Goal: Task Accomplishment & Management: Use online tool/utility

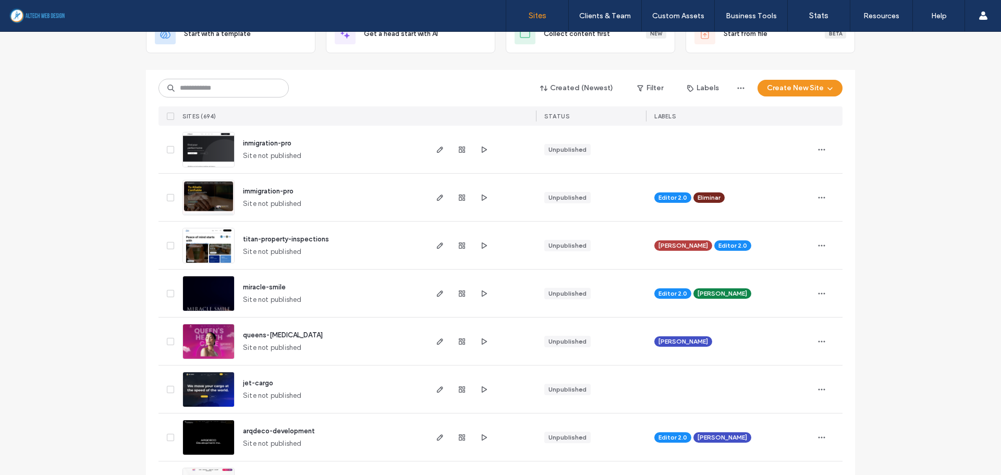
scroll to position [104, 0]
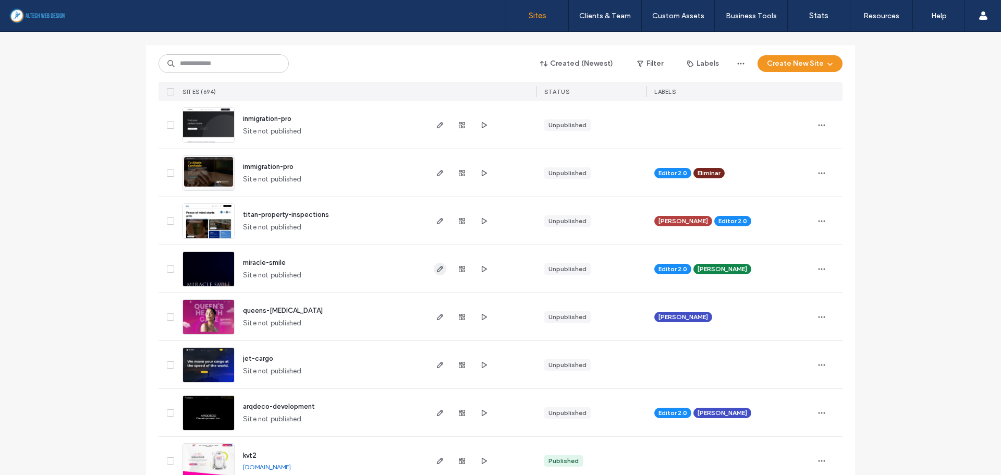
click at [436, 269] on icon "button" at bounding box center [440, 269] width 8 height 8
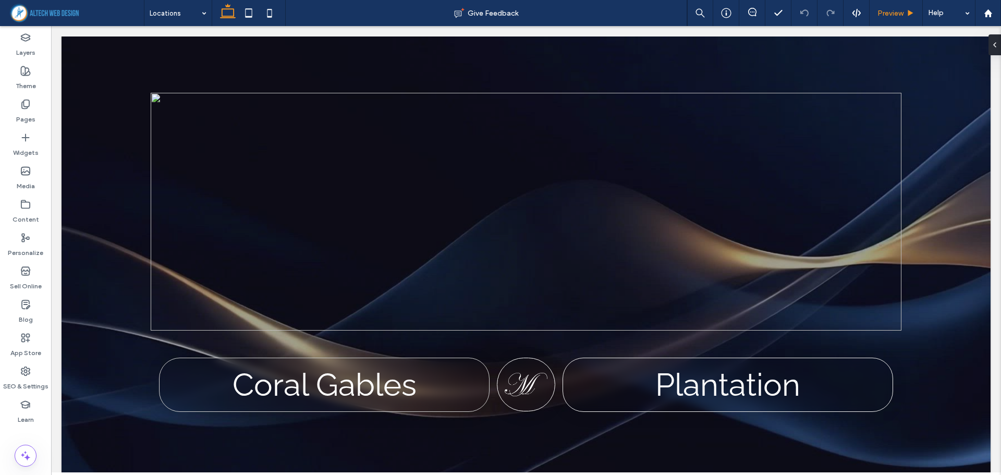
click at [897, 17] on span "Preview" at bounding box center [890, 13] width 26 height 9
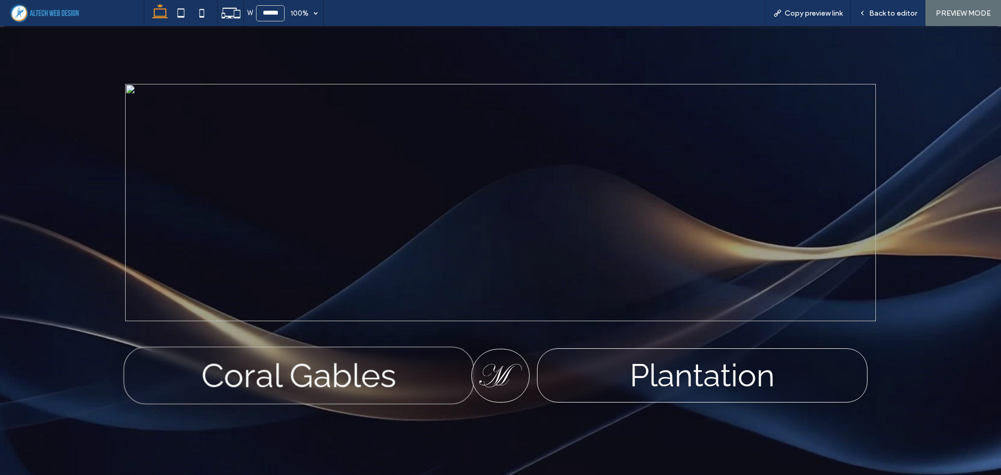
click at [337, 384] on link "Coral Gables" at bounding box center [298, 375] width 195 height 39
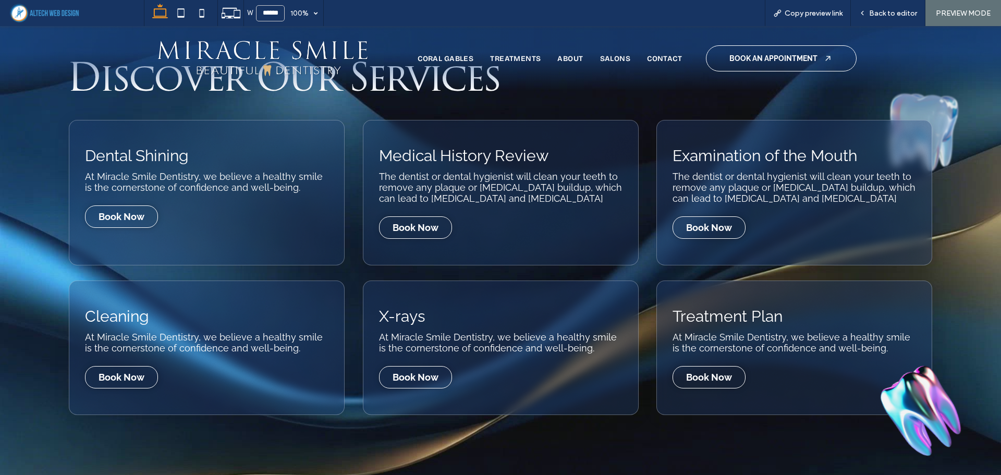
scroll to position [990, 0]
click at [907, 2] on div "Back to editor" at bounding box center [887, 13] width 75 height 26
click at [903, 9] on span "Back to editor" at bounding box center [893, 13] width 48 height 9
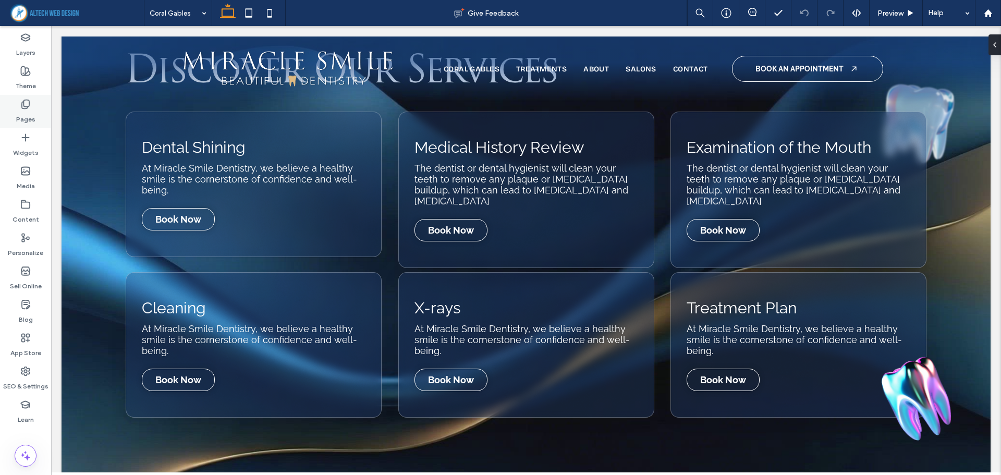
scroll to position [981, 0]
click at [26, 373] on icon at bounding box center [25, 371] width 10 height 10
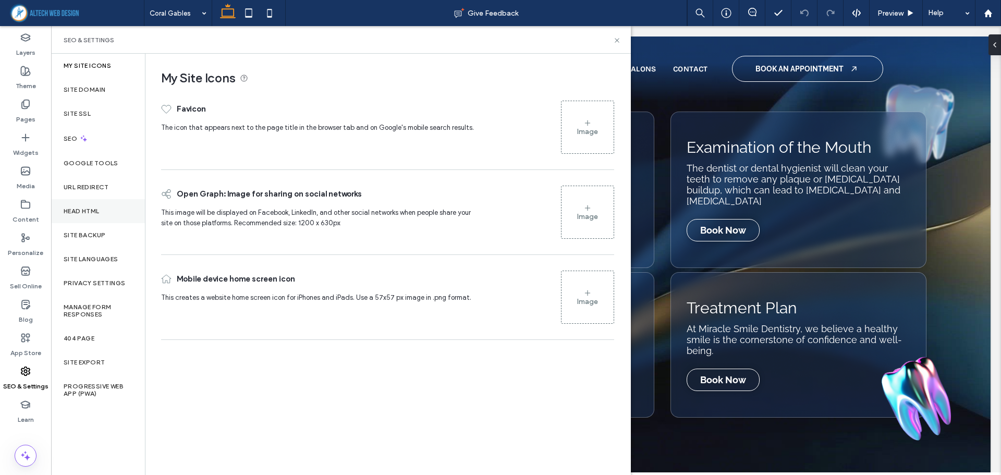
click at [92, 208] on label "Head HTML" at bounding box center [82, 210] width 36 height 7
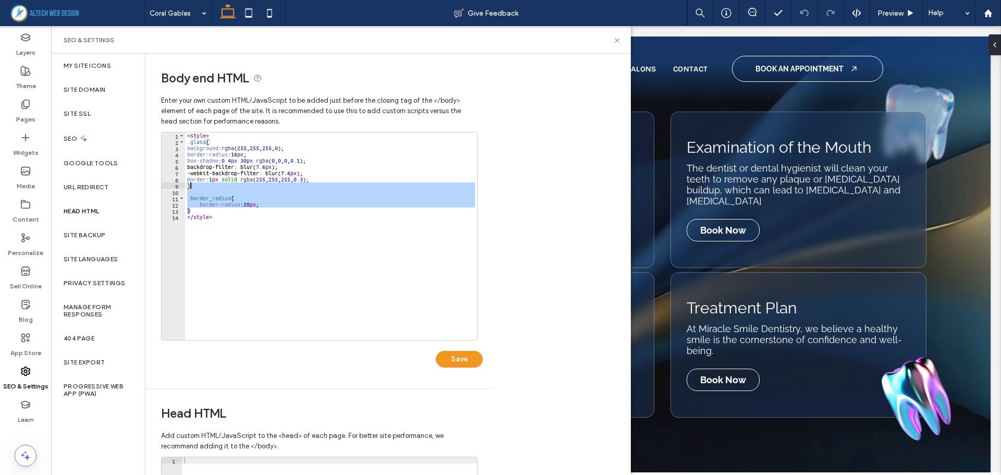
drag, startPoint x: 194, startPoint y: 211, endPoint x: 190, endPoint y: 184, distance: 26.4
click at [190, 184] on div "< style > .glass { background : rgba ( 255 , 255 , 255 , 0 ); border-radius : 1…" at bounding box center [331, 242] width 292 height 220
click at [196, 185] on div "< style > .glass { background : rgba ( 255 , 255 , 255 , 0 ); border-radius : 1…" at bounding box center [331, 235] width 292 height 207
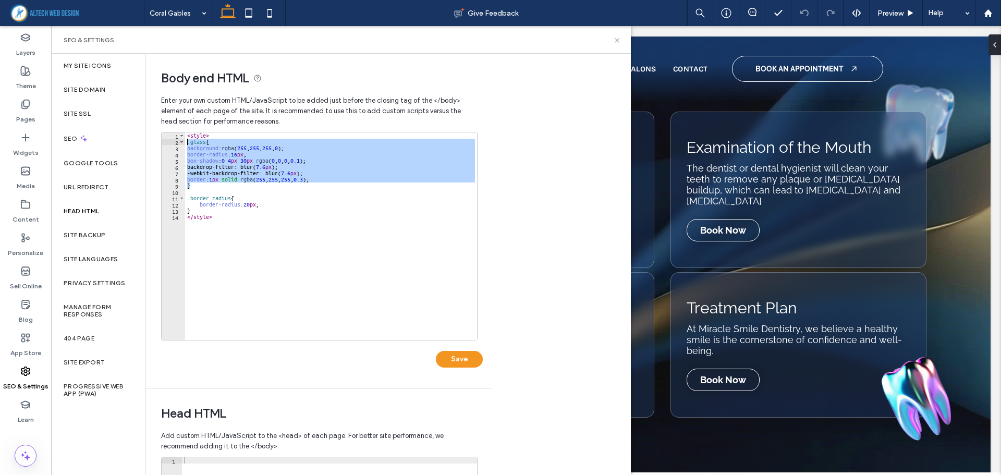
drag, startPoint x: 193, startPoint y: 185, endPoint x: 187, endPoint y: 143, distance: 42.8
click at [187, 143] on div "< style > .glass { background : rgba ( 255 , 255 , 255 , 0 ); border-radius : 1…" at bounding box center [331, 242] width 292 height 220
type textarea "**********"
click at [260, 194] on div "< style > .glass { background : rgba ( 255 , 255 , 255 , 0 ); border-radius : 1…" at bounding box center [331, 242] width 292 height 220
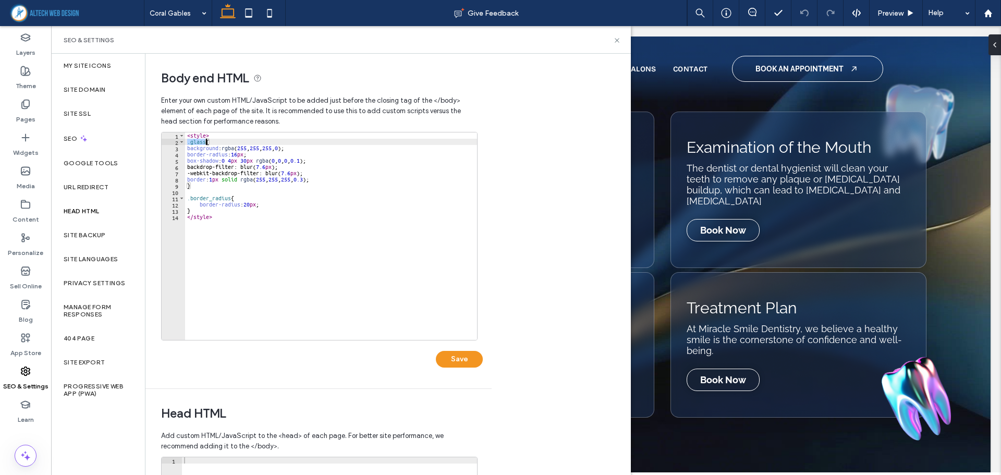
drag, startPoint x: 188, startPoint y: 143, endPoint x: 206, endPoint y: 142, distance: 17.8
click at [206, 142] on div "< style > .glass { background : rgba ( 255 , 255 , 255 , 0 ); border-radius : 1…" at bounding box center [331, 242] width 292 height 220
click at [198, 140] on div "< style > .glass { background : rgba ( 255 , 255 , 255 , 0 ); border-radius : 1…" at bounding box center [331, 235] width 292 height 207
click at [198, 140] on div "< style > .glass { background : rgba ( 255 , 255 , 255 , 0 ); border-radius : 1…" at bounding box center [331, 242] width 292 height 220
click at [264, 177] on div "< style > .glass { background : rgba ( 255 , 255 , 255 , 0 ); border-radius : 1…" at bounding box center [331, 242] width 292 height 220
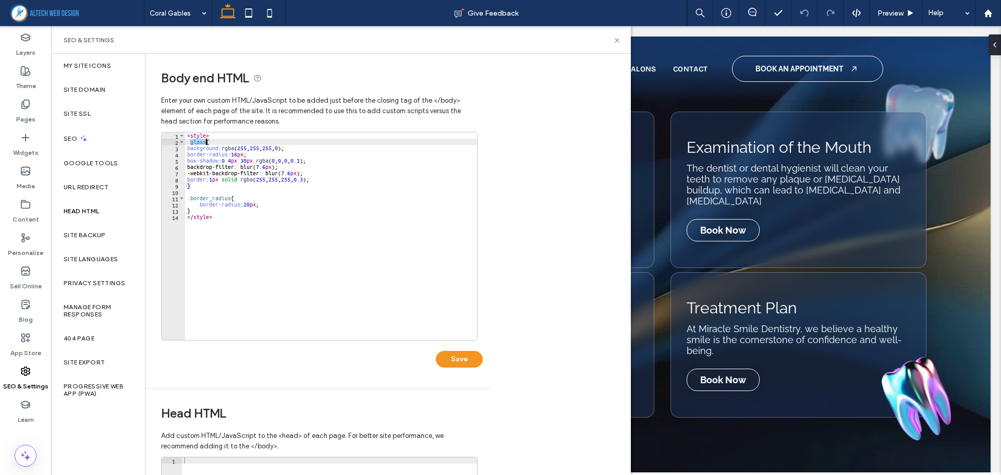
type textarea "**********"
drag, startPoint x: 617, startPoint y: 42, endPoint x: 582, endPoint y: 125, distance: 90.1
click at [617, 42] on icon at bounding box center [617, 40] width 8 height 8
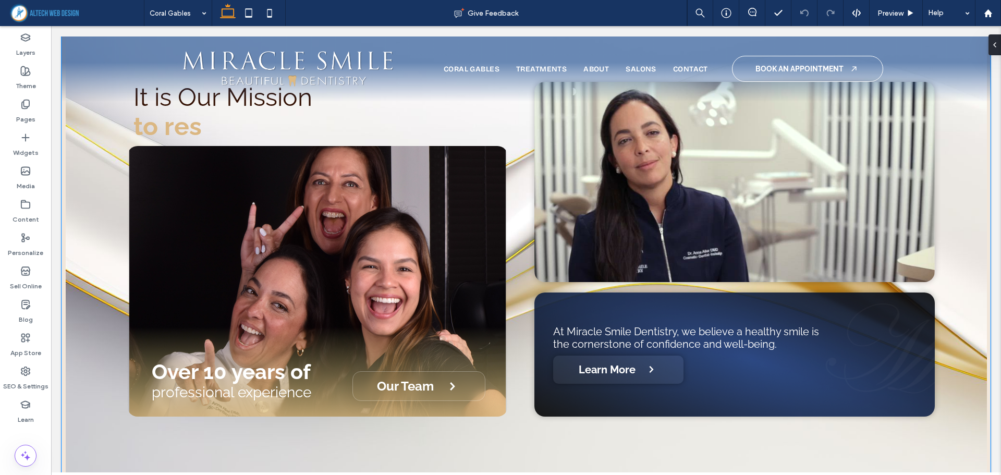
scroll to position [564, 0]
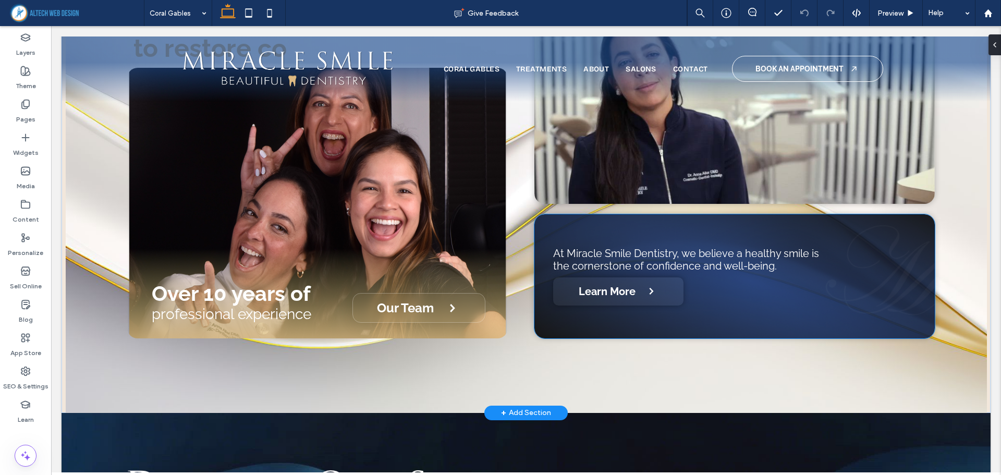
click at [571, 227] on div "At Miracle Smile Dentistry, we believe a healthy smile is the cornerstone of co…" at bounding box center [734, 276] width 400 height 124
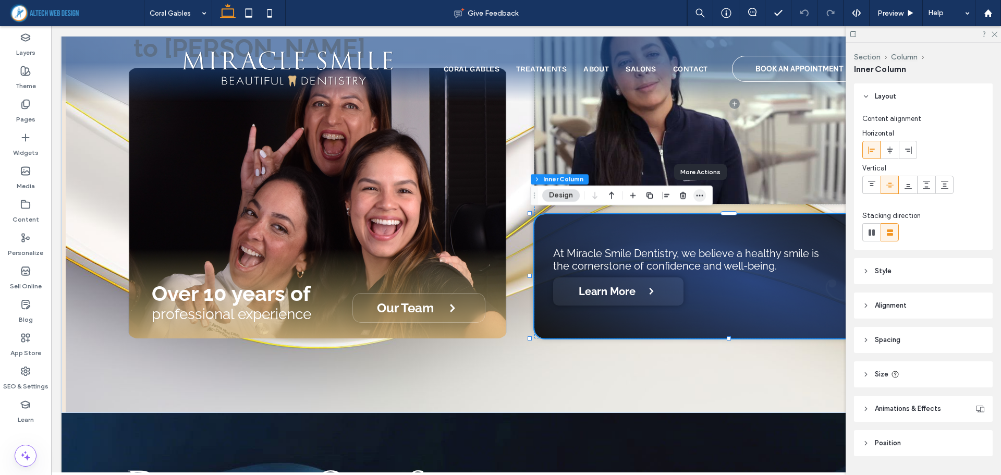
click at [698, 195] on icon "button" at bounding box center [699, 195] width 8 height 8
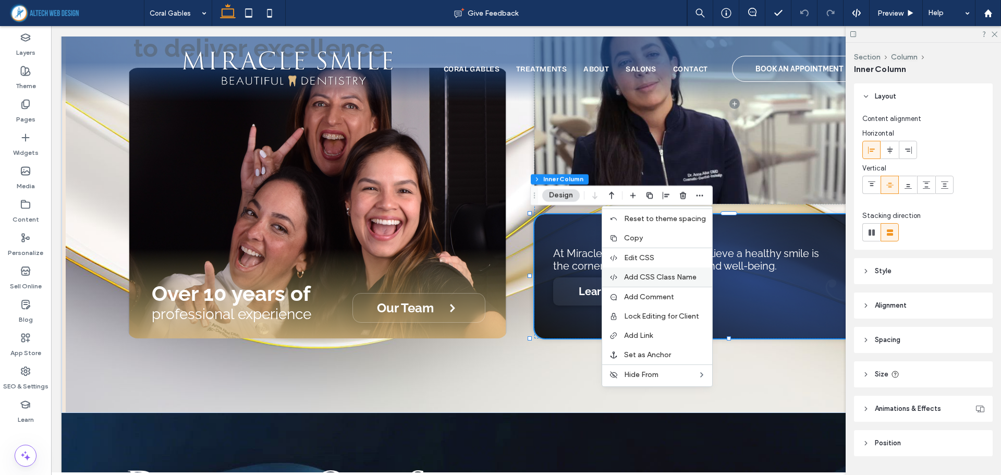
click at [660, 279] on span "Add CSS Class Name" at bounding box center [660, 277] width 72 height 9
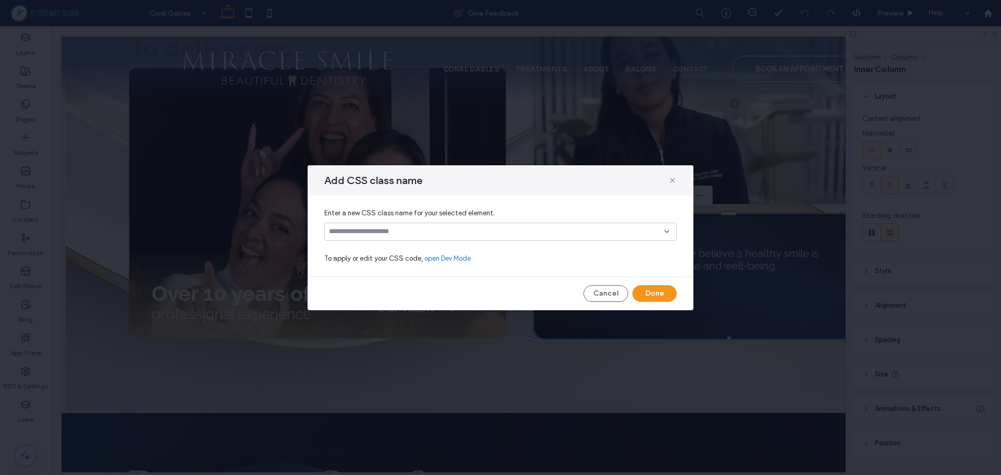
click at [372, 230] on input at bounding box center [496, 231] width 335 height 8
click at [375, 228] on input at bounding box center [496, 231] width 335 height 8
type input "*****"
click at [342, 247] on div "glass" at bounding box center [503, 250] width 327 height 18
click at [651, 216] on span "Enter a new CSS class name for your selected element." at bounding box center [500, 213] width 352 height 10
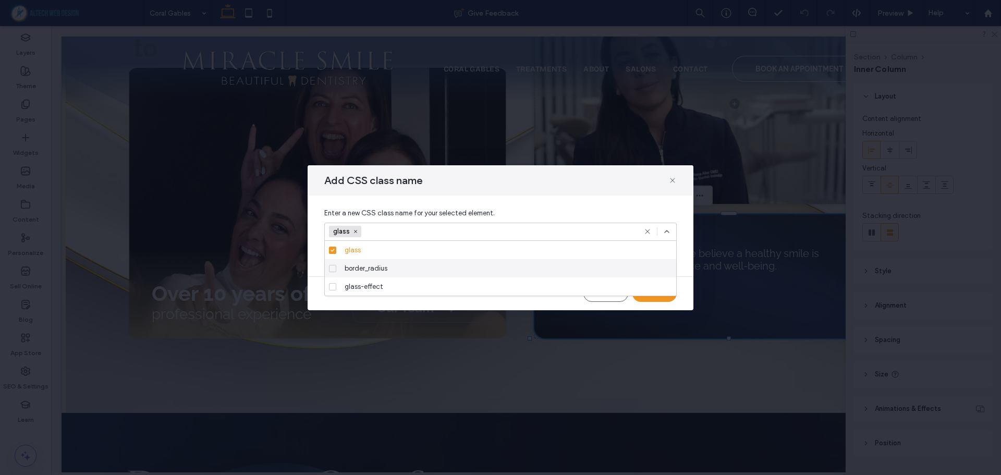
click at [667, 227] on icon at bounding box center [666, 231] width 8 height 8
click at [651, 294] on button "Done" at bounding box center [654, 293] width 44 height 17
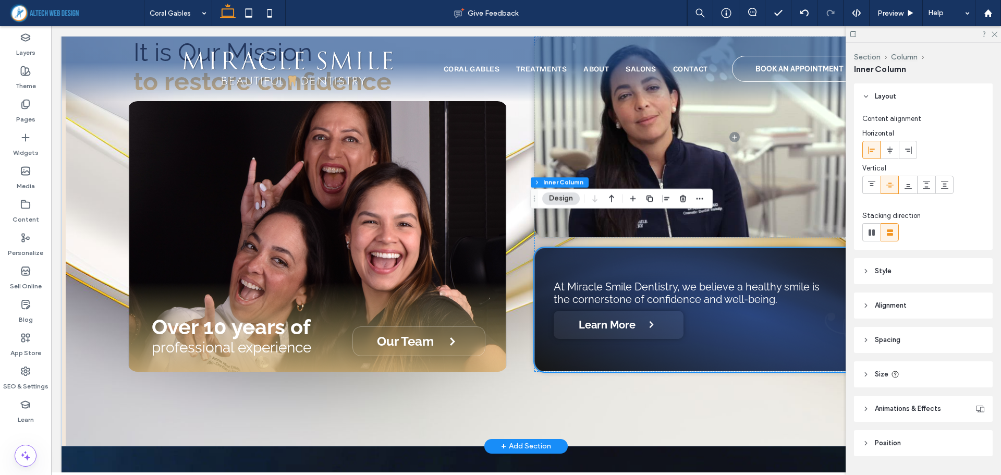
scroll to position [512, 0]
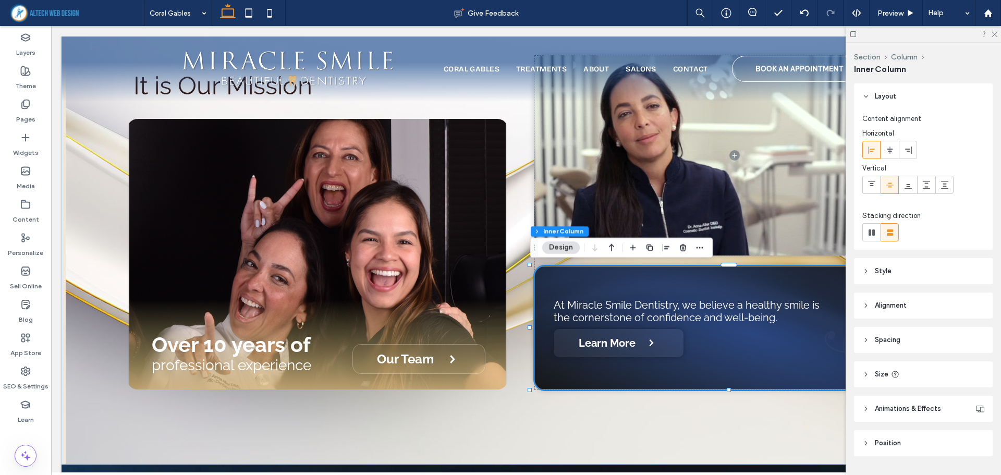
click at [707, 247] on div "Section Column Inner Column Design" at bounding box center [621, 248] width 182 height 20
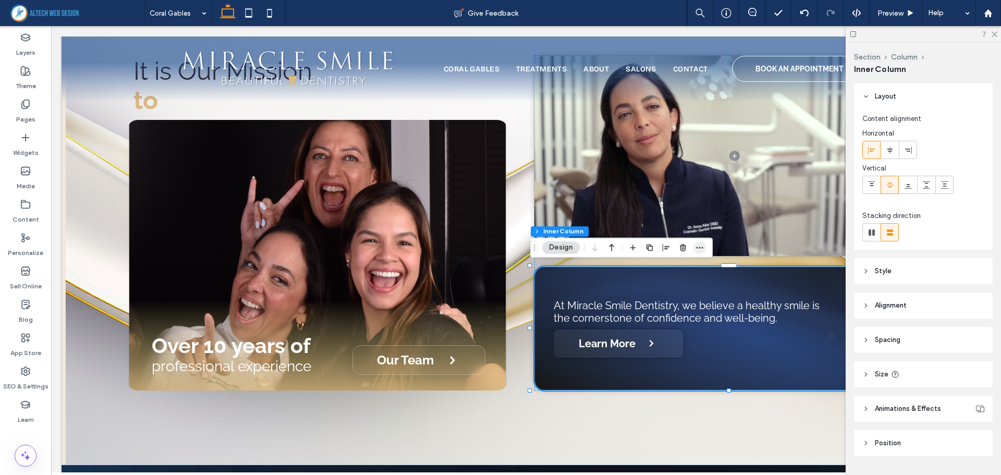
click at [702, 246] on icon "button" at bounding box center [699, 247] width 8 height 8
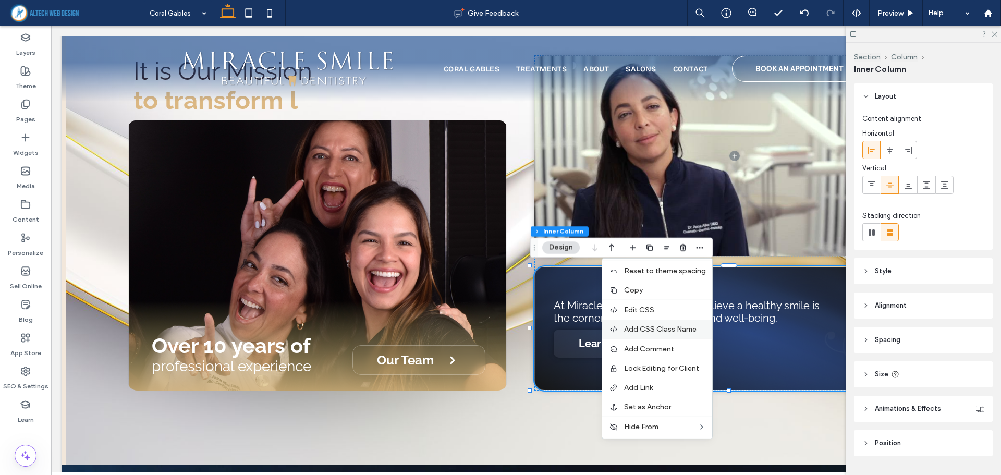
click at [668, 332] on span "Add CSS Class Name" at bounding box center [660, 329] width 72 height 9
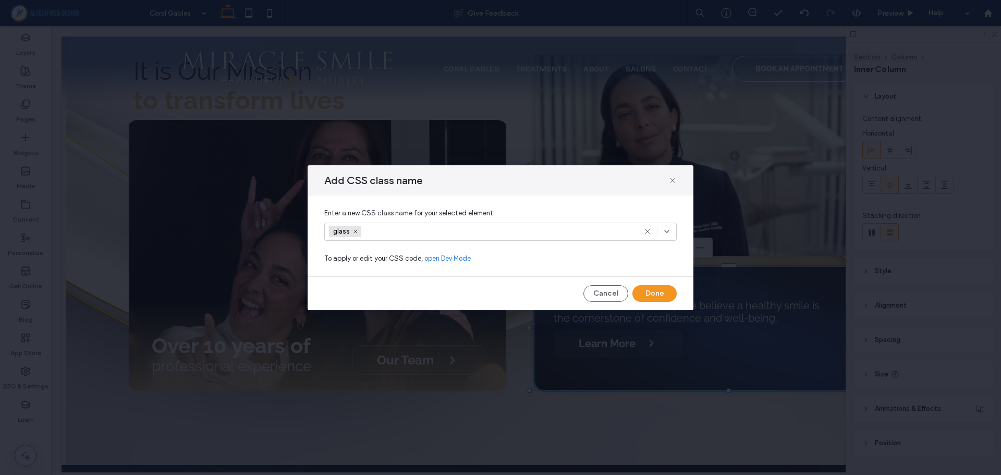
click at [648, 233] on icon at bounding box center [647, 231] width 8 height 8
drag, startPoint x: 672, startPoint y: 177, endPoint x: 621, endPoint y: 161, distance: 53.7
click at [672, 177] on icon at bounding box center [672, 180] width 8 height 8
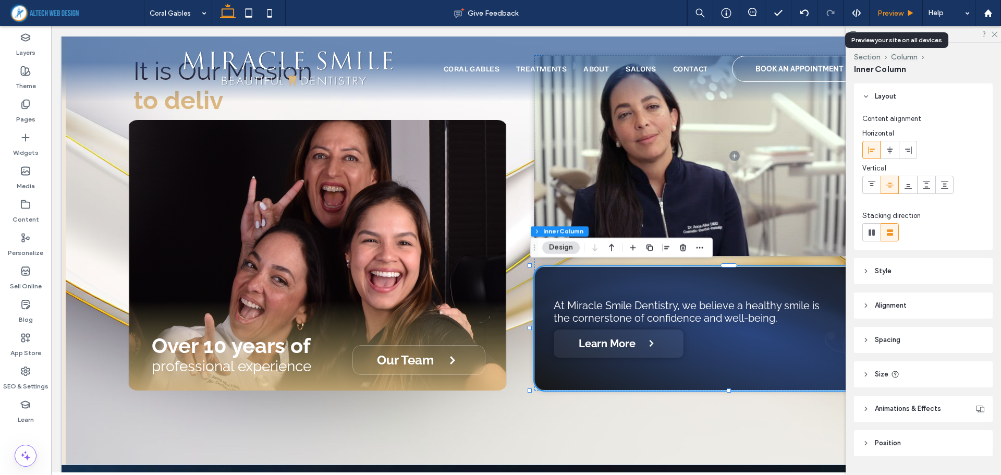
click at [896, 15] on span "Preview" at bounding box center [890, 13] width 26 height 9
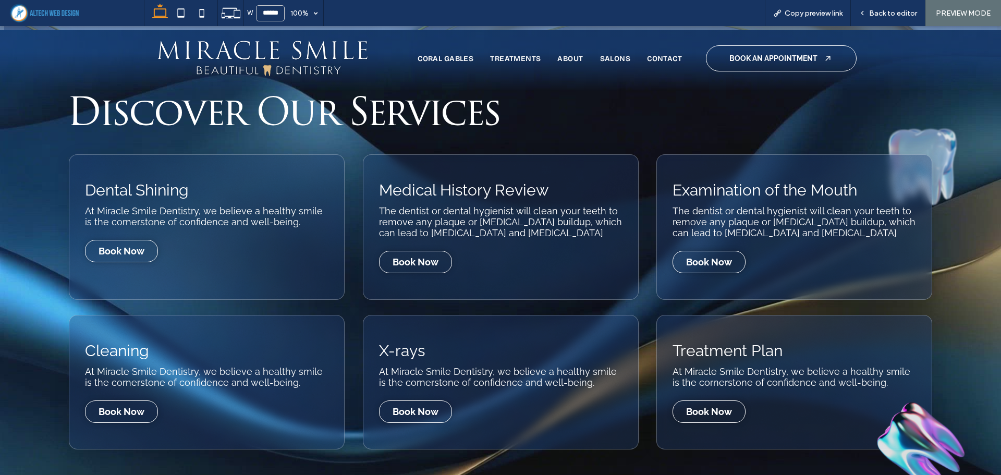
scroll to position [938, 0]
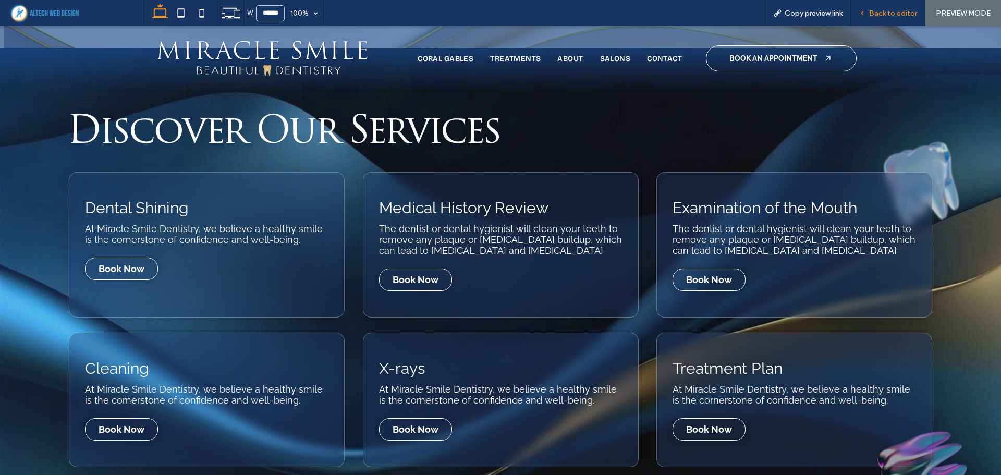
click at [884, 12] on span "Back to editor" at bounding box center [893, 13] width 48 height 9
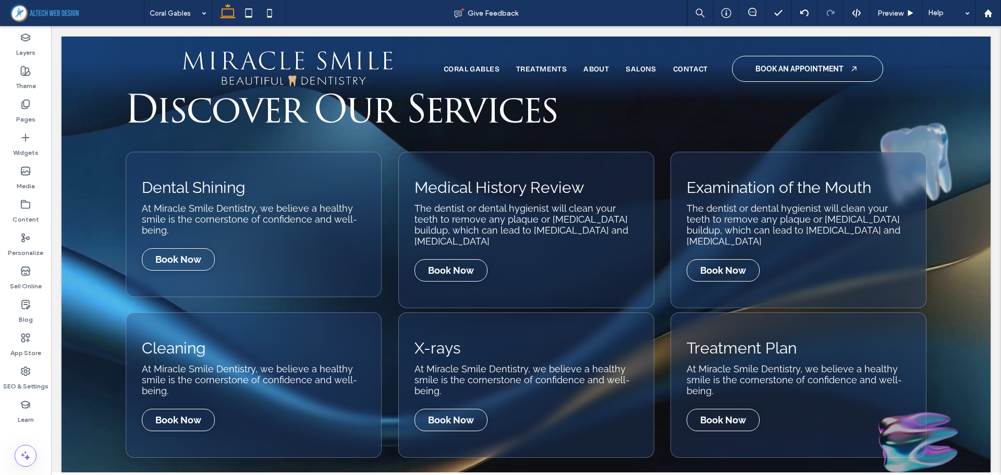
scroll to position [940, 0]
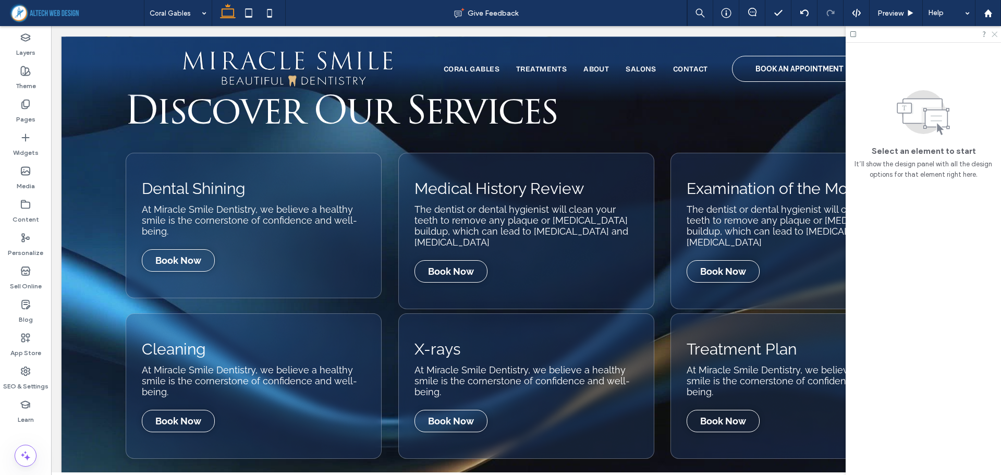
click at [990, 36] on icon at bounding box center [993, 33] width 7 height 7
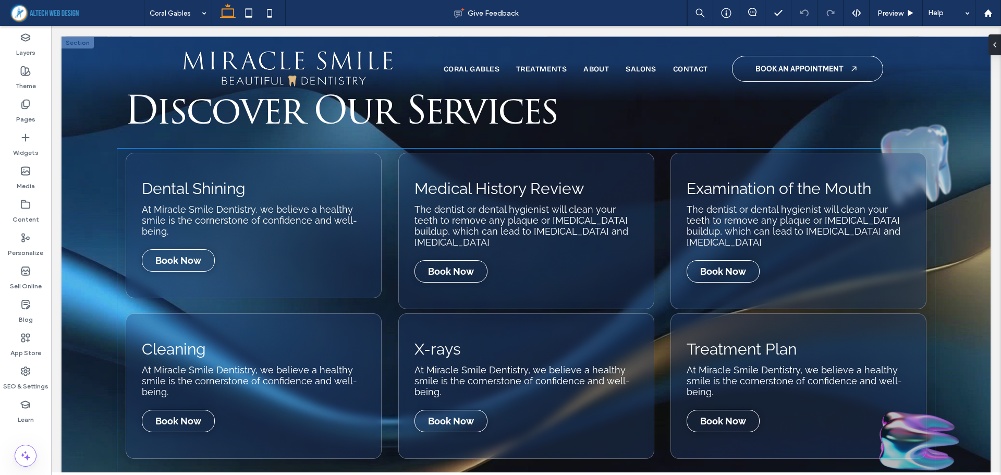
click at [924, 132] on img at bounding box center [918, 163] width 161 height 148
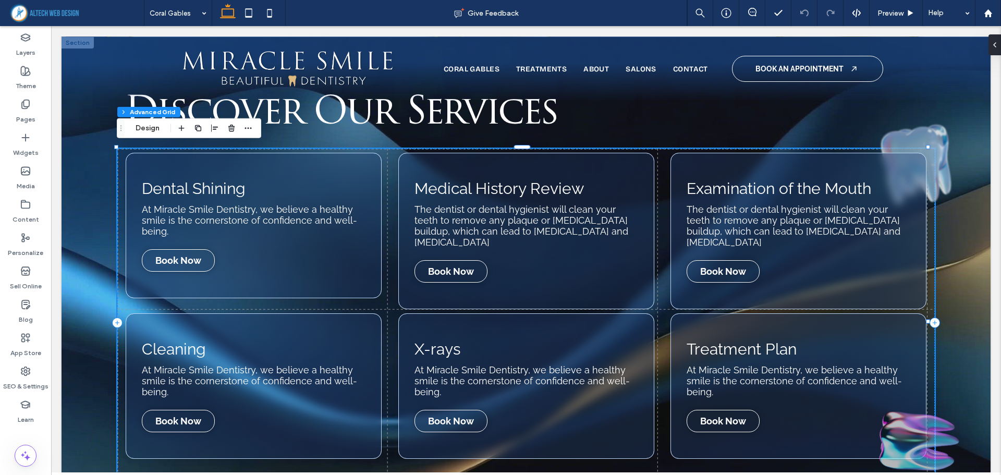
click at [928, 125] on img at bounding box center [918, 163] width 161 height 148
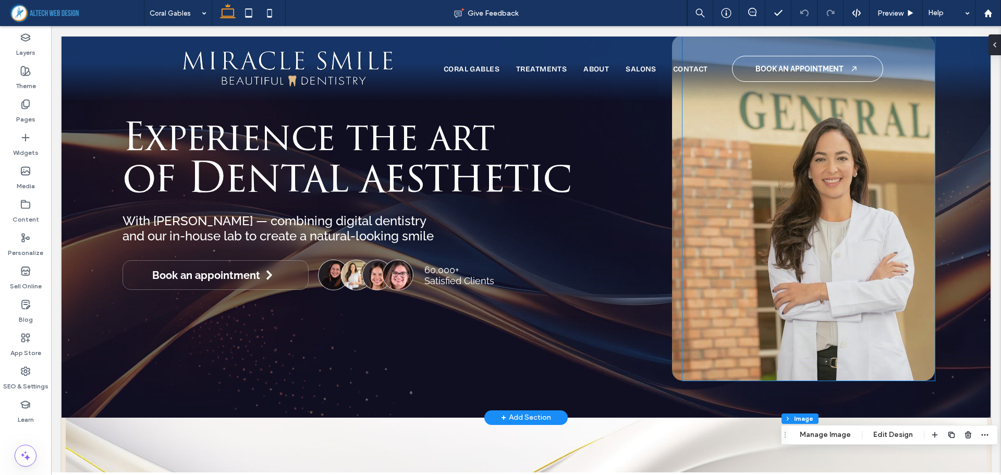
scroll to position [0, 0]
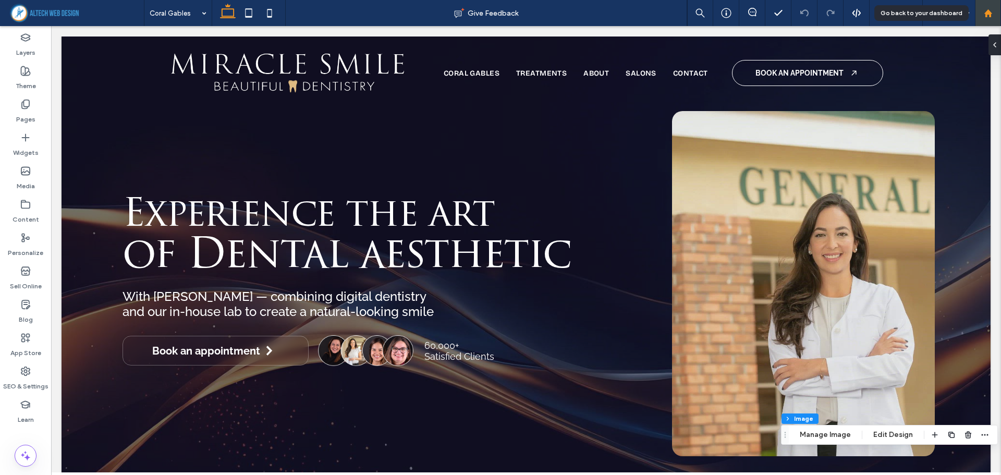
click at [989, 12] on use at bounding box center [987, 13] width 8 height 8
